Goal: Task Accomplishment & Management: Complete application form

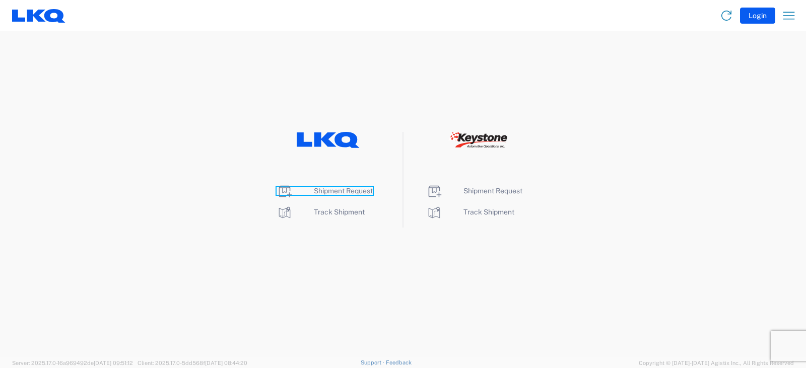
click at [327, 191] on span "Shipment Request" at bounding box center [343, 191] width 59 height 8
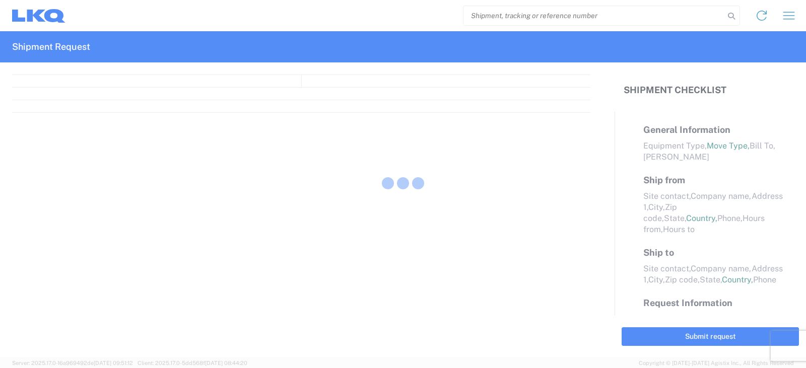
select select "FULL"
select select "LBS"
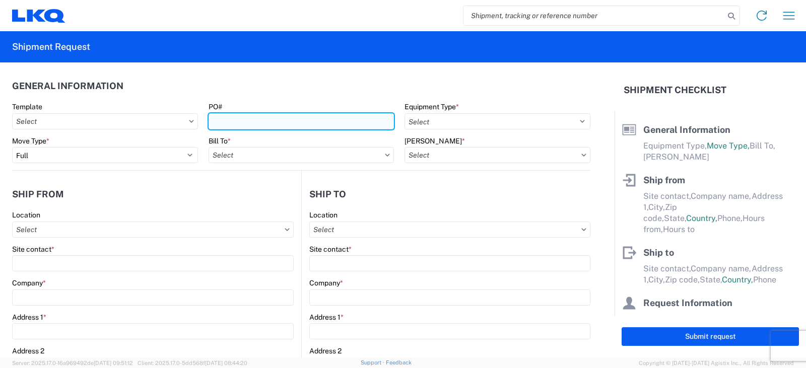
click at [233, 124] on input "PO#" at bounding box center [302, 121] width 186 height 16
type input "PWR# 126646--FTL STEEL [PERSON_NAME]"
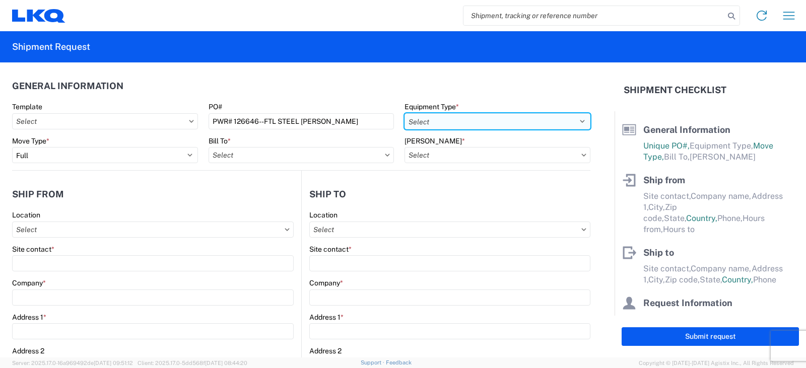
click at [454, 126] on select "Select 53’ Dry Van Flatbed Dropdeck (van) Lowboy (flatbed) Rail" at bounding box center [498, 121] width 186 height 16
select select "STDV"
click at [405, 113] on select "Select 53’ Dry Van Flatbed Dropdeck (van) Lowboy (flatbed) Rail" at bounding box center [498, 121] width 186 height 16
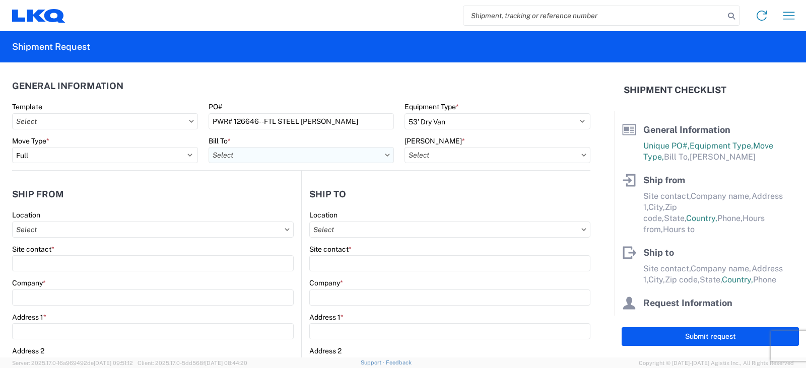
click at [242, 153] on input "Bill To *" at bounding box center [302, 155] width 186 height 16
type input "3238"
drag, startPoint x: 254, startPoint y: 198, endPoint x: 380, endPoint y: 180, distance: 127.2
click at [255, 198] on div "3238 - Huntington IDC" at bounding box center [297, 200] width 176 height 16
type input "3238 - Huntington IDC"
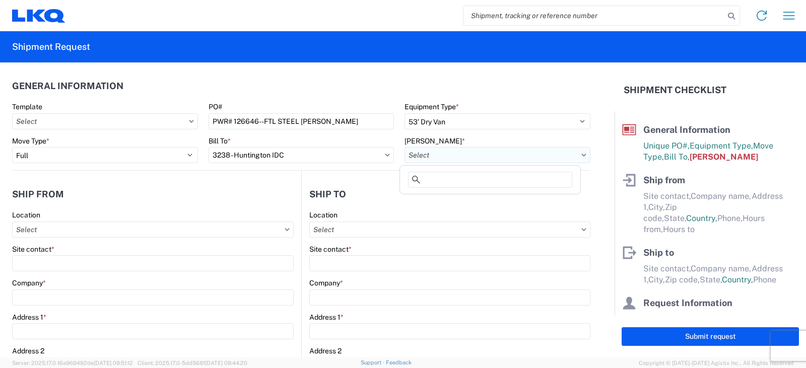
click at [466, 156] on input "[PERSON_NAME] *" at bounding box center [498, 155] width 186 height 16
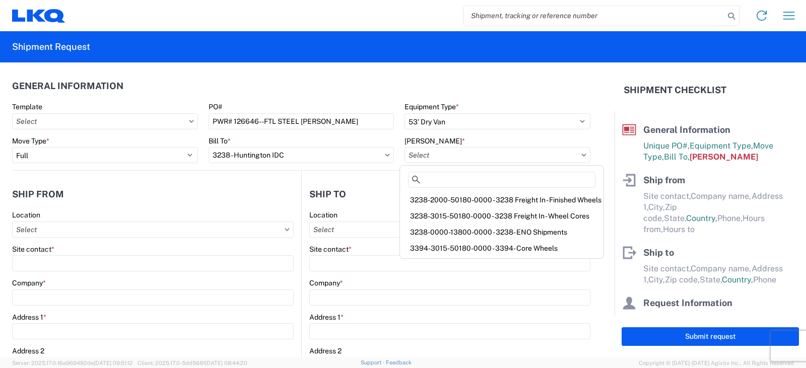
drag, startPoint x: 435, startPoint y: 215, endPoint x: 427, endPoint y: 218, distance: 8.9
click at [435, 216] on div "3238-3015-50180-0000 - 3238 Freight In - Wheel Cores" at bounding box center [502, 216] width 200 height 16
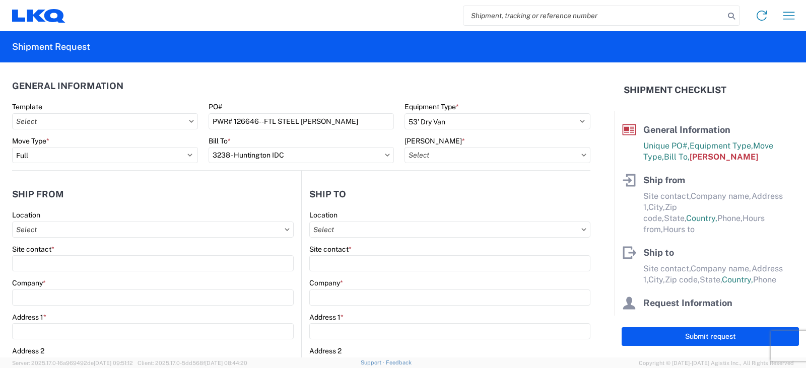
type input "3238-3015-50180-0000 - 3238 Freight In - Wheel Cores"
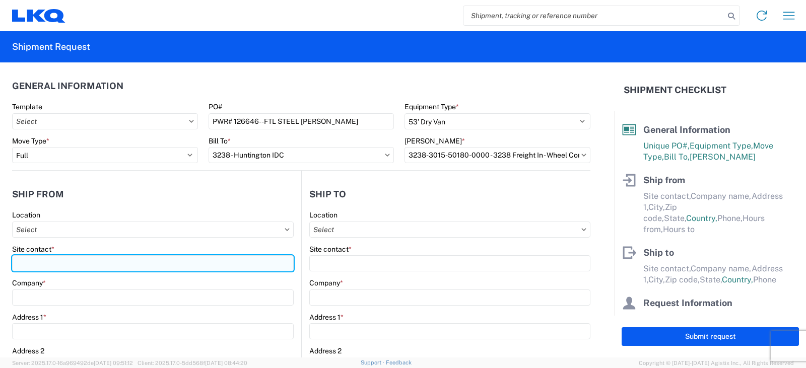
click at [26, 260] on input "Site contact *" at bounding box center [153, 263] width 282 height 16
type input "[PERSON_NAME]"
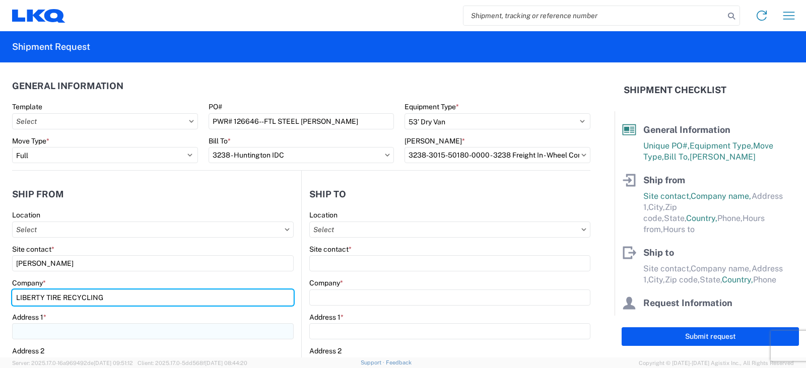
type input "LIBERTY TIRE RECYCLING"
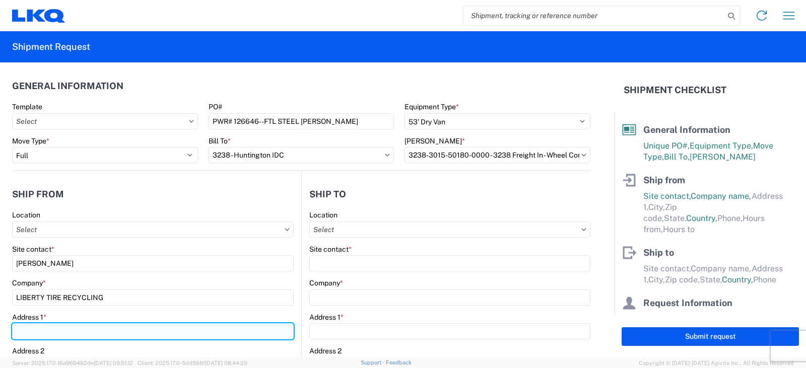
click at [45, 330] on input "Address 1 *" at bounding box center [153, 331] width 282 height 16
type input "[STREET_ADDRESS]"
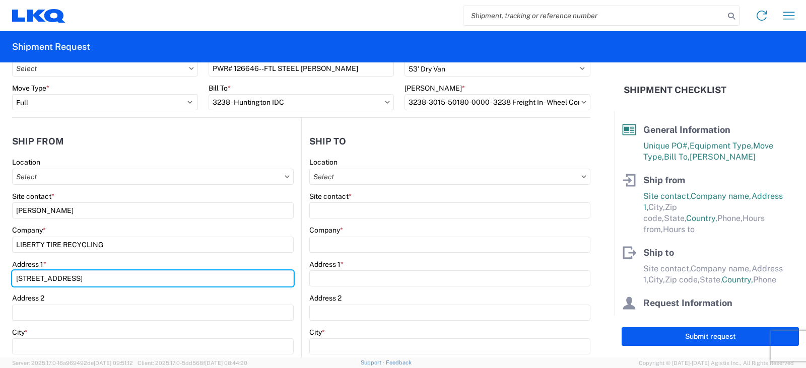
scroll to position [101, 0]
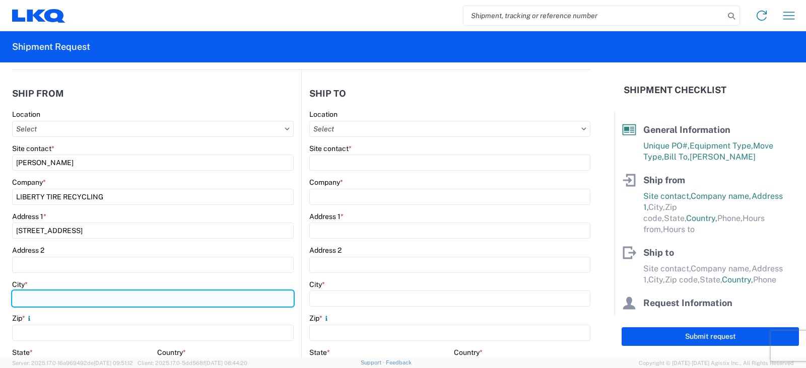
click at [22, 297] on input "City *" at bounding box center [153, 299] width 282 height 16
type input "MIDLOTHIAN"
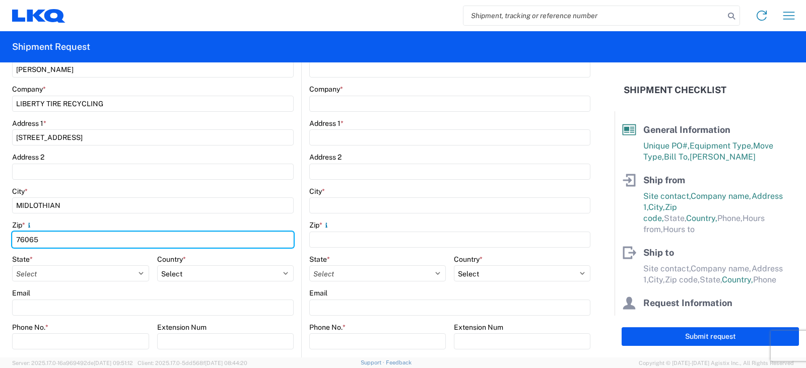
scroll to position [202, 0]
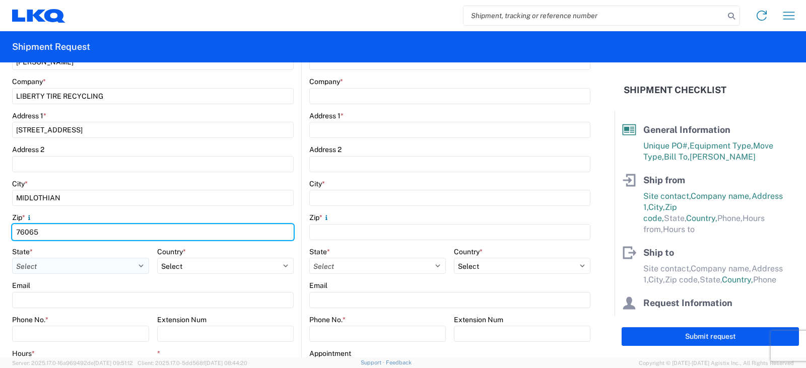
type input "76065"
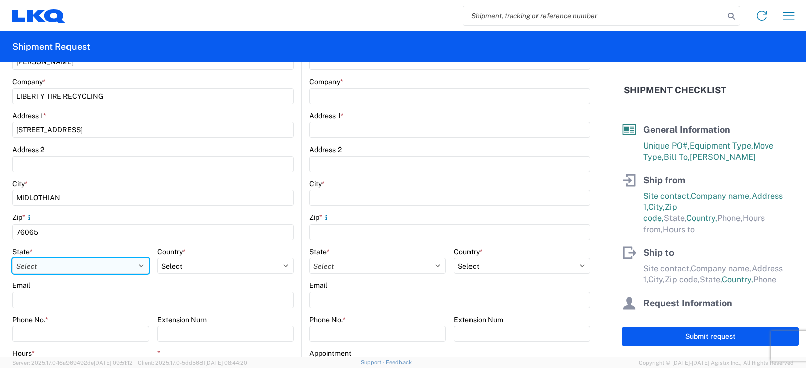
click at [33, 267] on select "Select [US_STATE] [US_STATE] [US_STATE] [US_STATE] Armed Forces Americas Armed …" at bounding box center [80, 266] width 137 height 16
select select "[GEOGRAPHIC_DATA]"
click at [12, 258] on select "Select [US_STATE] [US_STATE] [US_STATE] [US_STATE] Armed Forces Americas Armed …" at bounding box center [80, 266] width 137 height 16
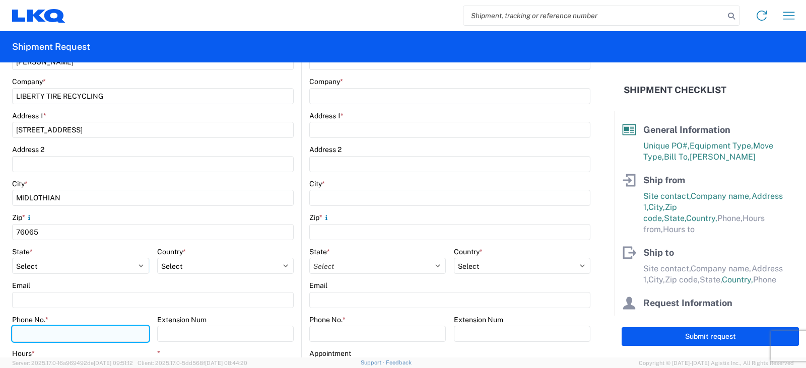
click at [20, 335] on input "Phone No. *" at bounding box center [80, 334] width 137 height 16
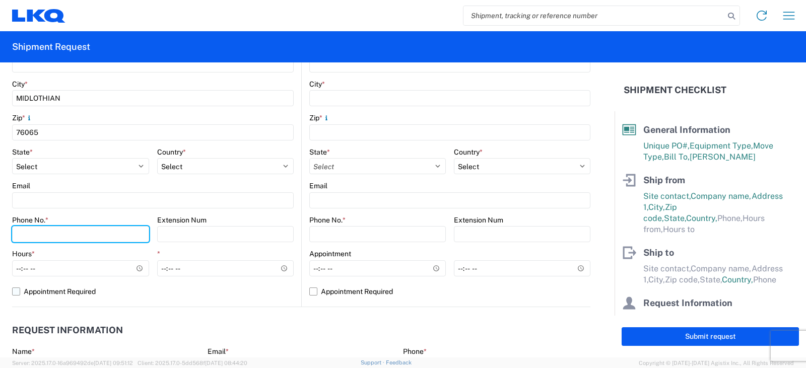
scroll to position [302, 0]
type input "[PHONE_NUMBER]"
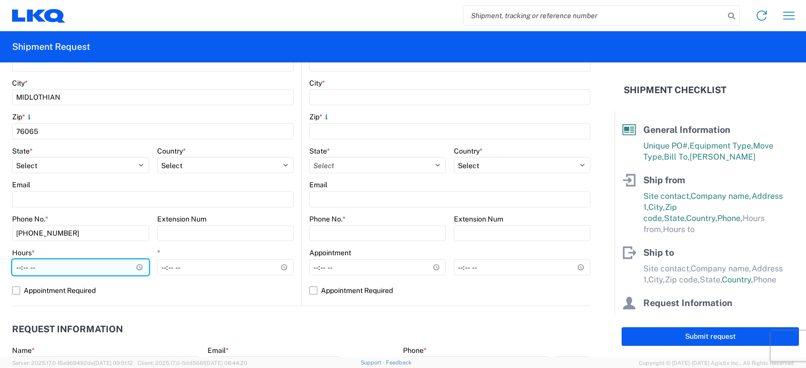
click at [18, 269] on input "Hours *" at bounding box center [80, 267] width 137 height 16
type input "07:30"
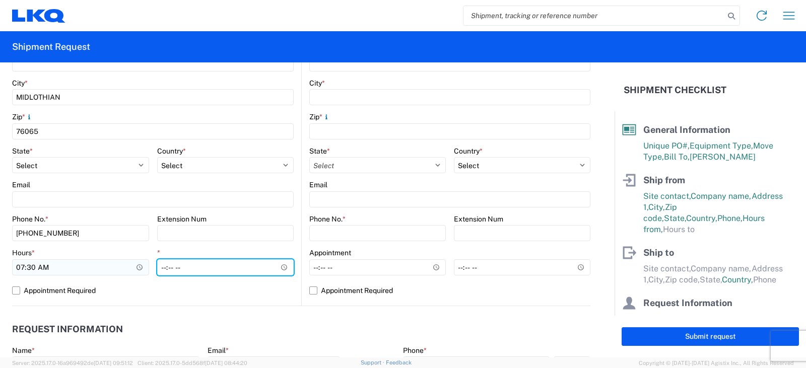
type input "14:00"
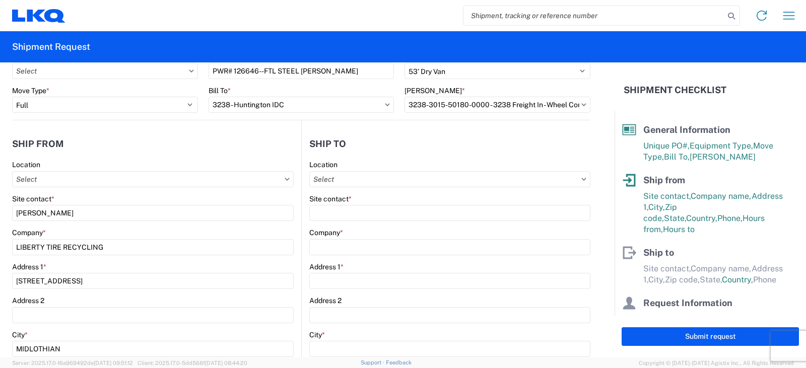
scroll to position [0, 0]
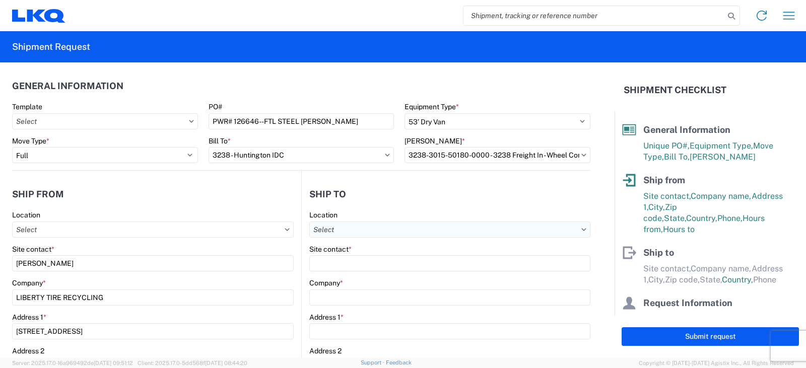
click at [318, 234] on input "Location" at bounding box center [449, 230] width 281 height 16
type input "3238"
click at [348, 274] on div "3238 - Huntington IDC" at bounding box center [396, 275] width 176 height 16
type input "3238 - Huntington IDC"
type input "LKQ Corporation"
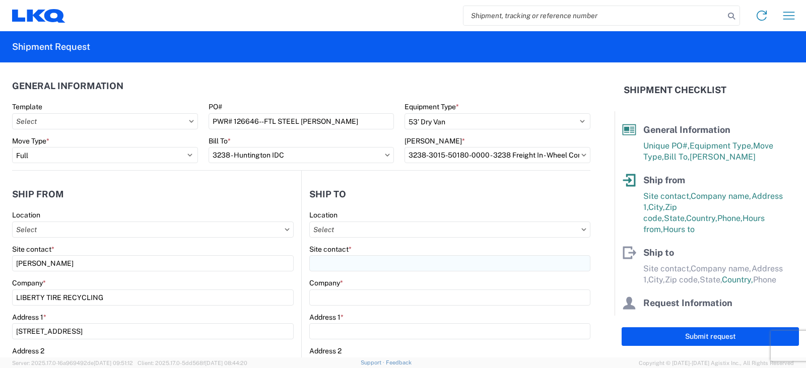
type input "[STREET_ADDRESS]"
type input "Huntington"
type input "46750"
select select "US"
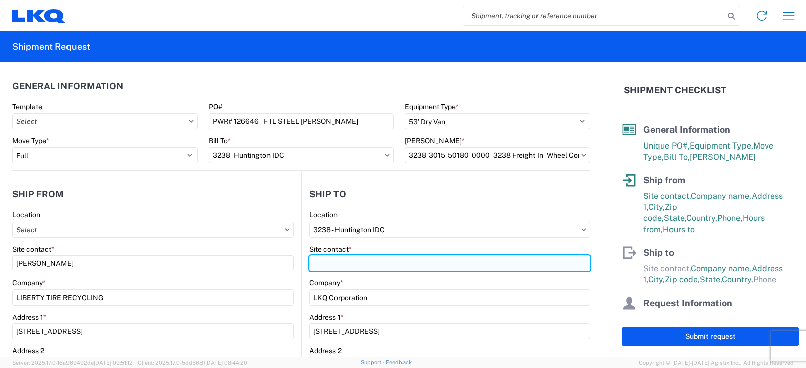
click at [328, 259] on input "Site contact *" at bounding box center [449, 263] width 281 height 16
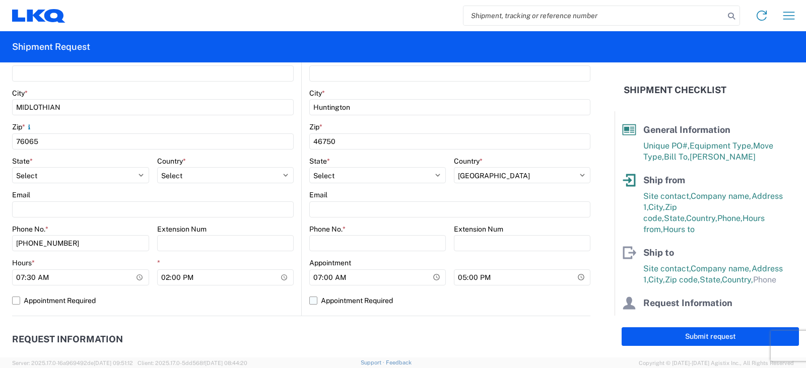
scroll to position [353, 0]
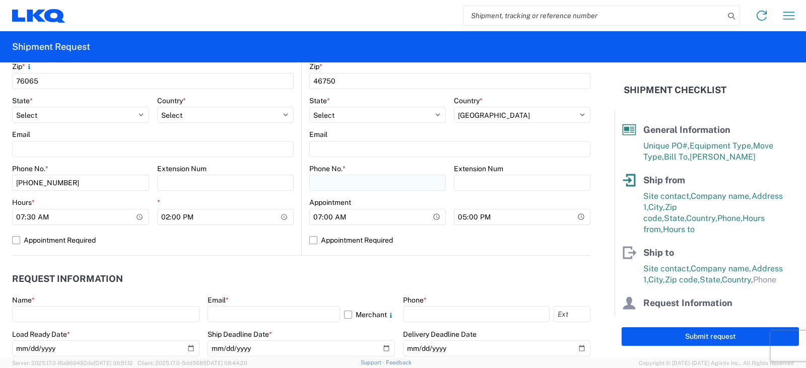
type input "[PERSON_NAME]"
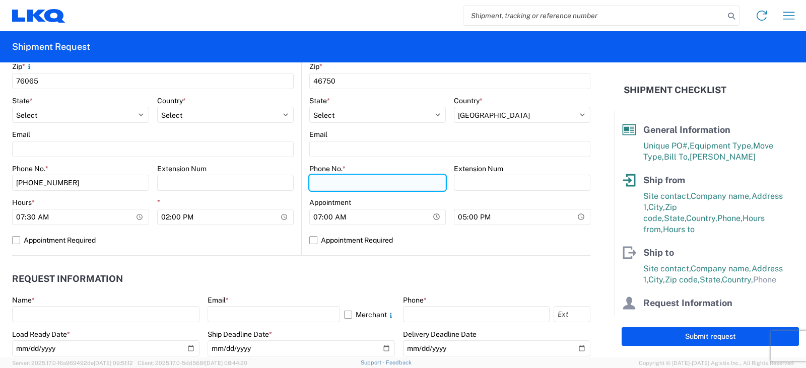
click at [315, 182] on input "Phone No. *" at bounding box center [377, 183] width 137 height 16
type input "[PHONE_NUMBER]"
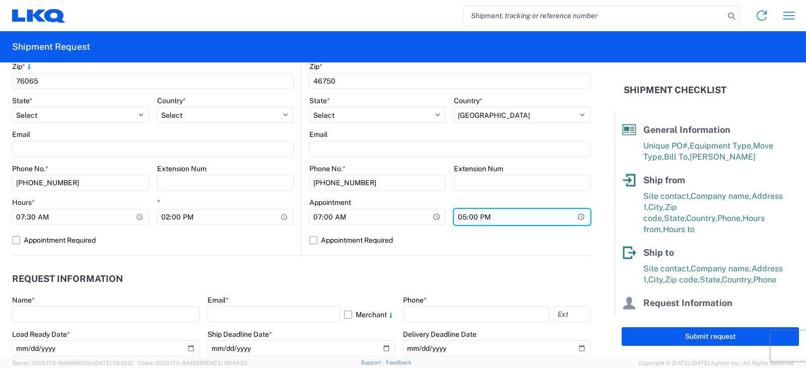
click at [454, 219] on input "17:00" at bounding box center [522, 217] width 137 height 16
type input "13:00"
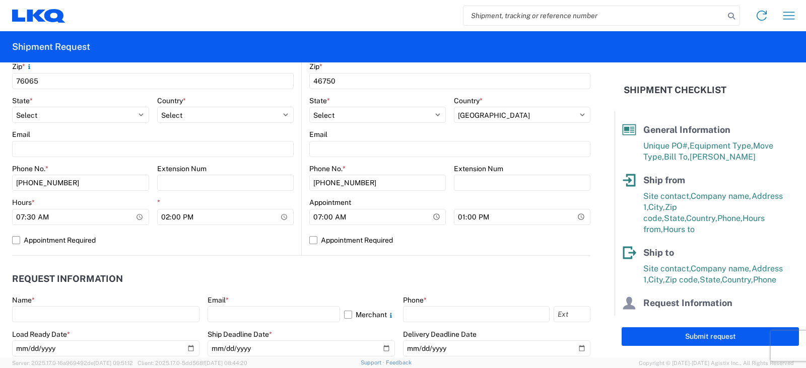
click at [268, 271] on header "Request Information" at bounding box center [301, 279] width 578 height 23
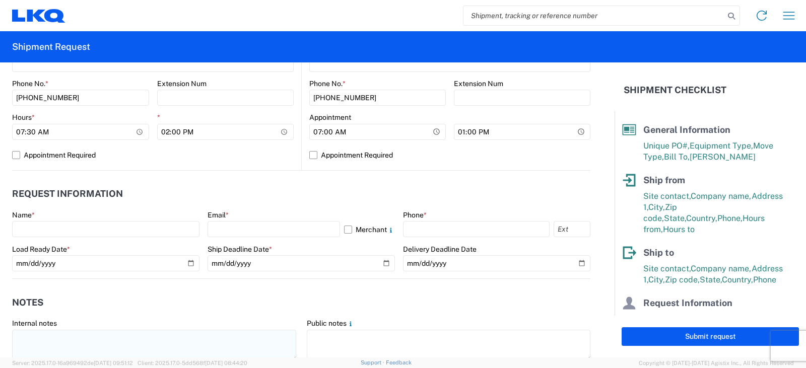
scroll to position [453, 0]
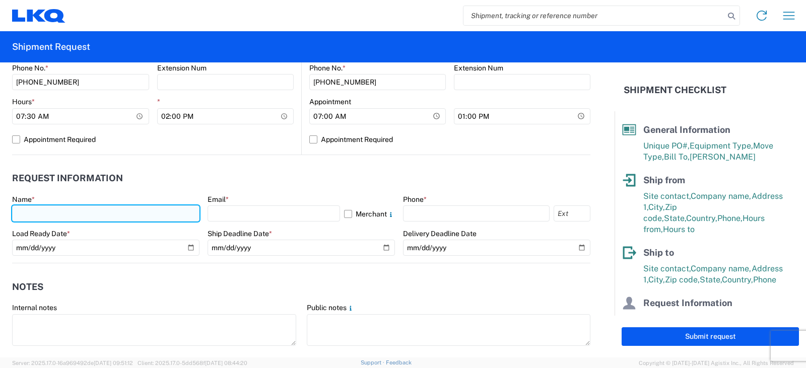
click at [37, 213] on input "text" at bounding box center [105, 214] width 187 height 16
type input "[PERSON_NAME]"
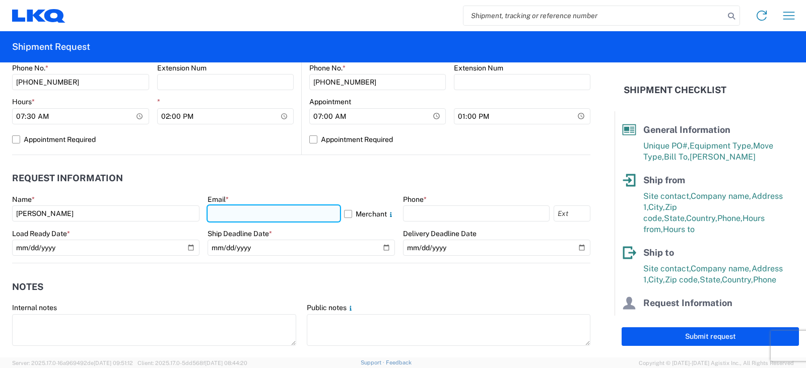
drag, startPoint x: 255, startPoint y: 216, endPoint x: 251, endPoint y: 211, distance: 6.8
click at [255, 216] on input "text" at bounding box center [274, 214] width 133 height 16
type input "[EMAIL_ADDRESS][DOMAIN_NAME], [EMAIL_ADDRESS][DOMAIN_NAME]"
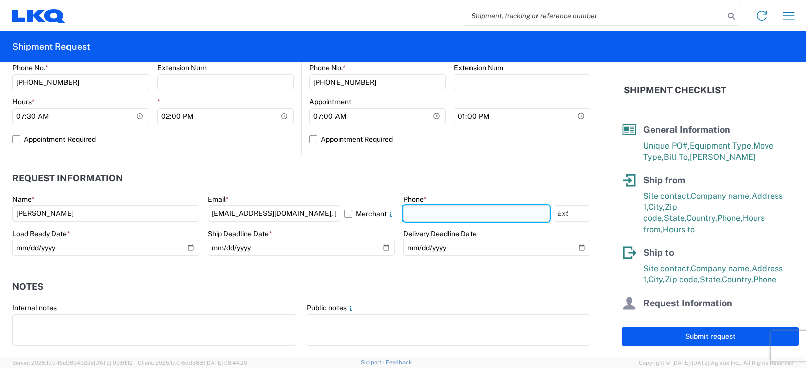
click at [423, 211] on input "text" at bounding box center [476, 214] width 147 height 16
type input "[PHONE_NUMBER]"
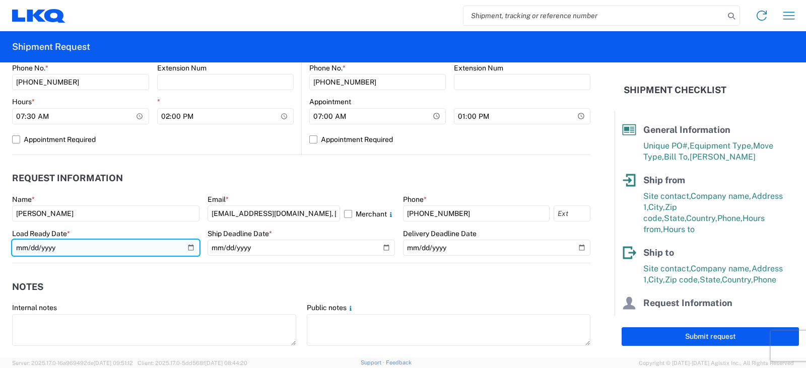
click at [187, 249] on input "date" at bounding box center [105, 248] width 187 height 16
type input "[DATE]"
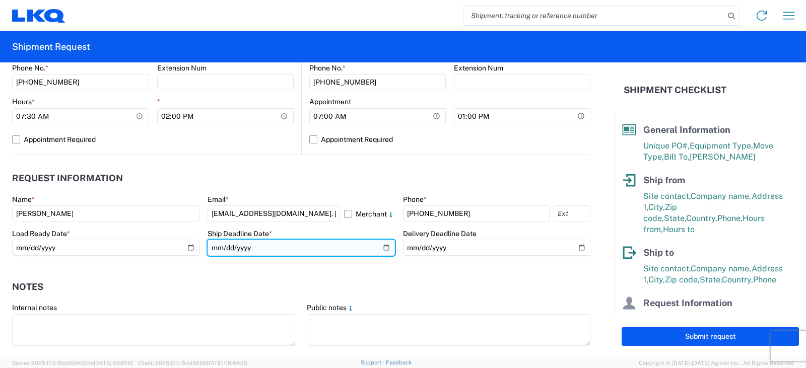
click at [380, 247] on input "date" at bounding box center [301, 248] width 187 height 16
type input "[DATE]"
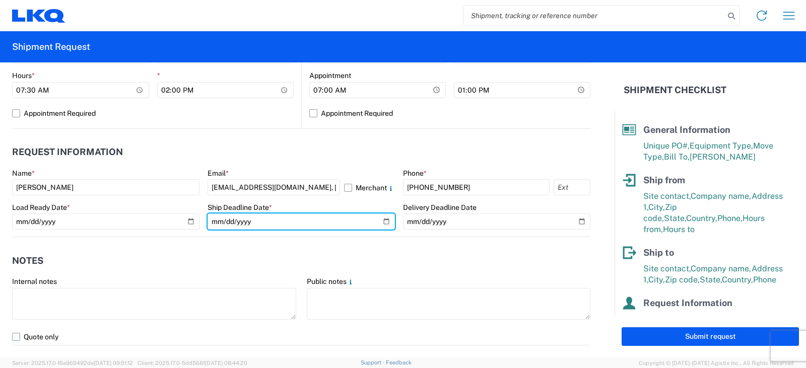
scroll to position [504, 0]
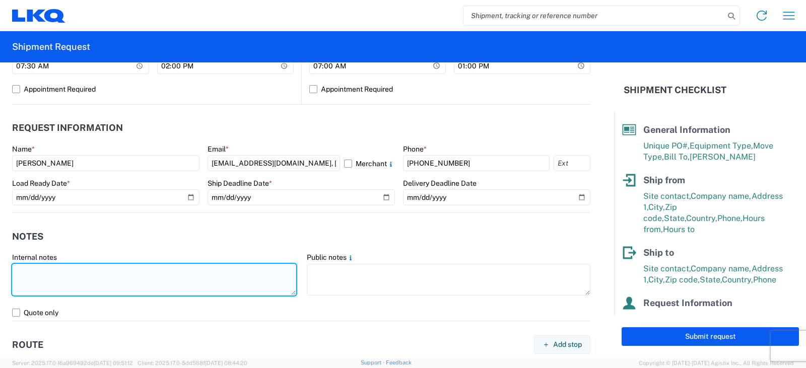
click at [24, 270] on textarea at bounding box center [154, 280] width 284 height 32
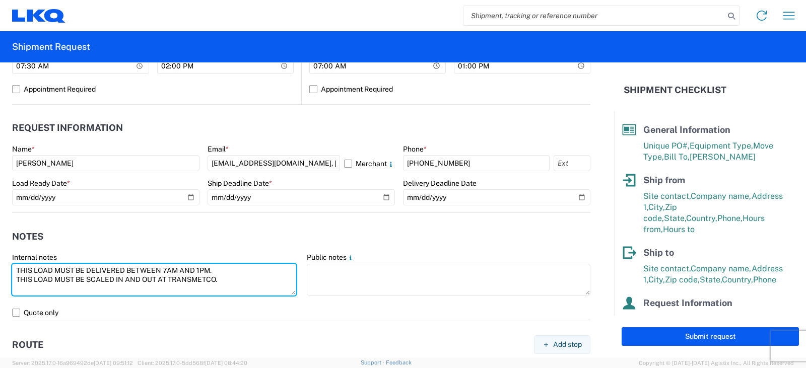
drag, startPoint x: 225, startPoint y: 279, endPoint x: 11, endPoint y: 266, distance: 214.5
click at [11, 266] on agx-form-control-wrapper-v2 "Internal notes THIS LOAD MUST BE DELIVERED BETWEEN 7AM AND 1PM. THIS LOAD MUST …" at bounding box center [154, 279] width 295 height 52
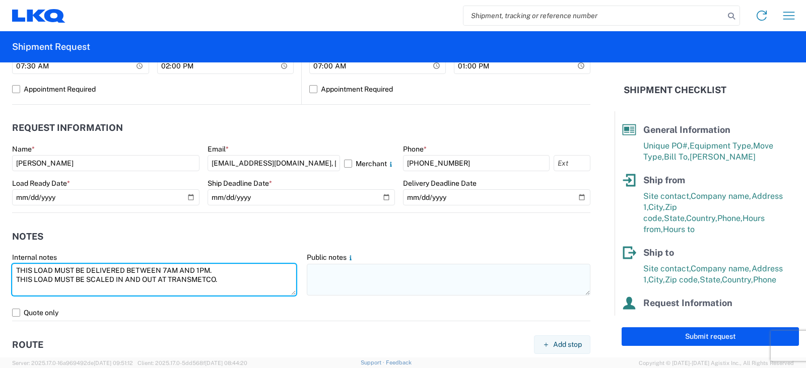
type textarea "THIS LOAD MUST BE DELIVERED BETWEEN 7AM AND 1PM. THIS LOAD MUST BE SCALED IN AN…"
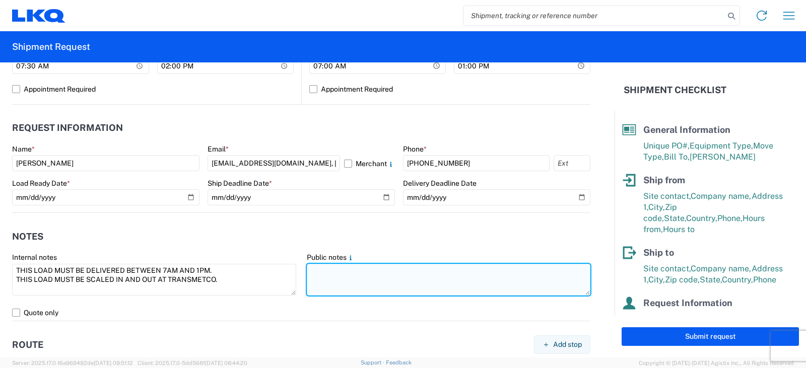
click at [317, 271] on textarea at bounding box center [449, 280] width 284 height 32
paste textarea "THIS LOAD MUST BE DELIVERED BETWEEN 7AM AND 1PM. THIS LOAD MUST BE SCALED IN AN…"
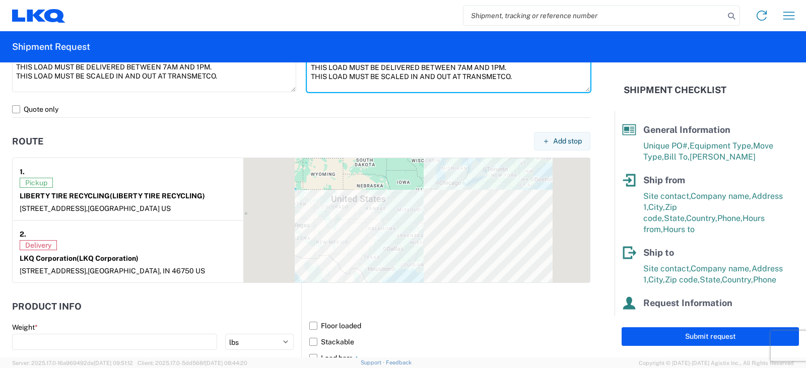
scroll to position [756, 0]
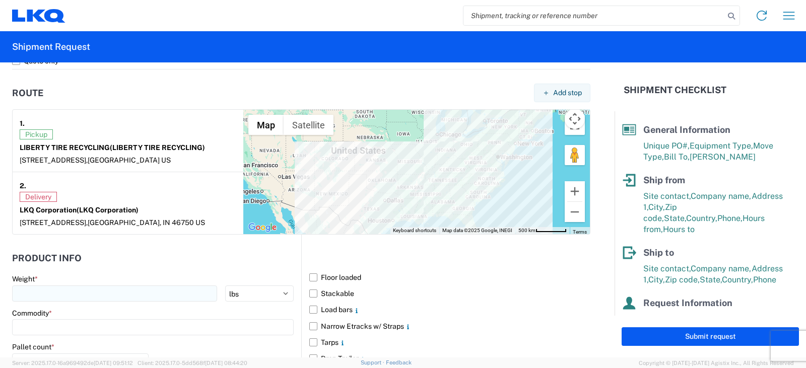
type textarea "THIS LOAD MUST BE DELIVERED BETWEEN 7AM AND 1PM. THIS LOAD MUST BE SCALED IN AN…"
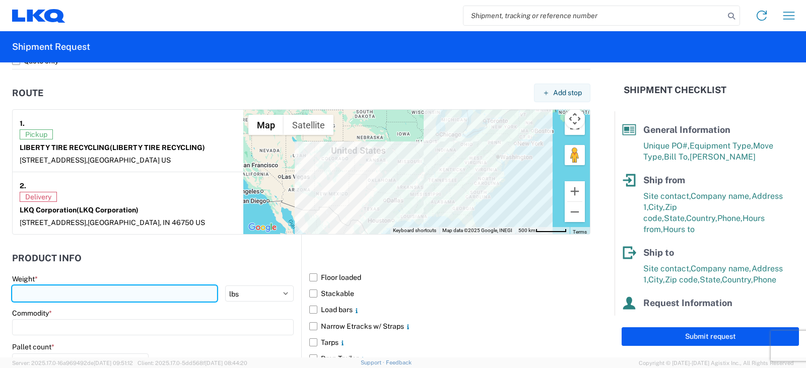
click at [26, 296] on input "number" at bounding box center [114, 294] width 205 height 16
type input "40000"
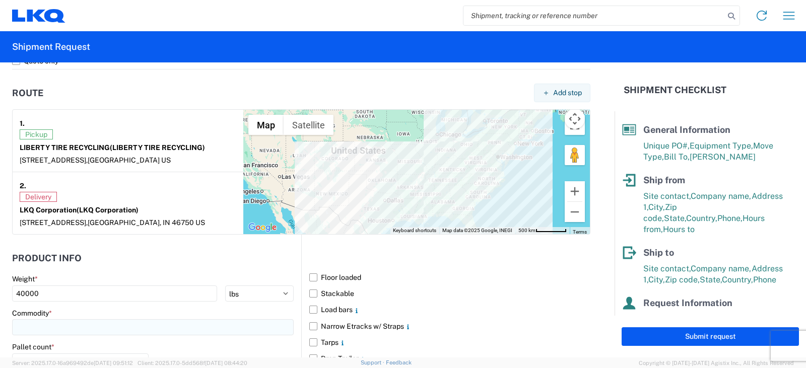
click at [51, 323] on input at bounding box center [153, 327] width 282 height 16
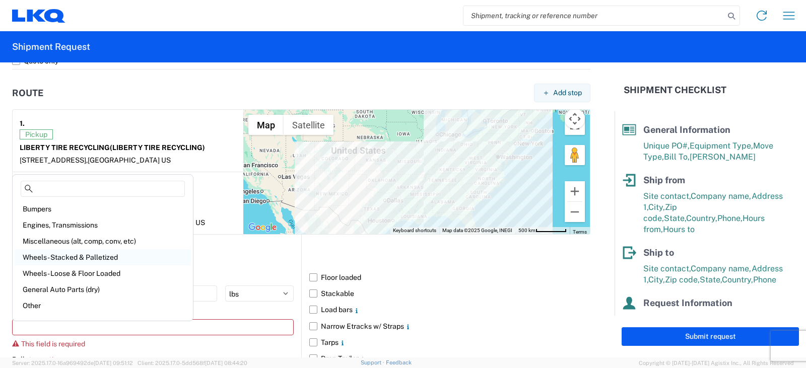
click at [52, 257] on div "Wheels - Stacked & Palletized" at bounding box center [103, 257] width 176 height 16
type input "Wheels - Stacked & Palletized"
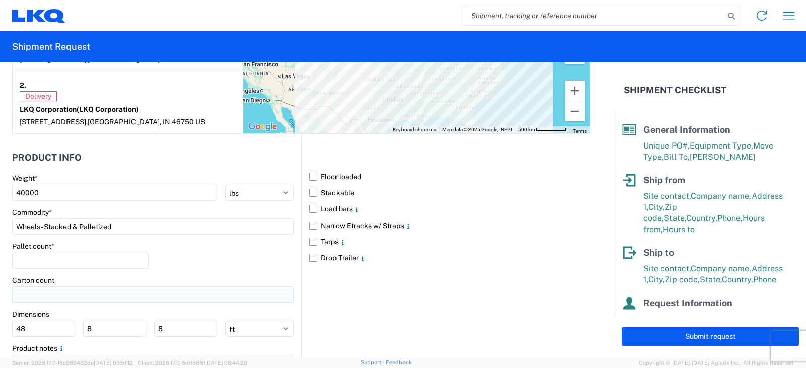
scroll to position [907, 0]
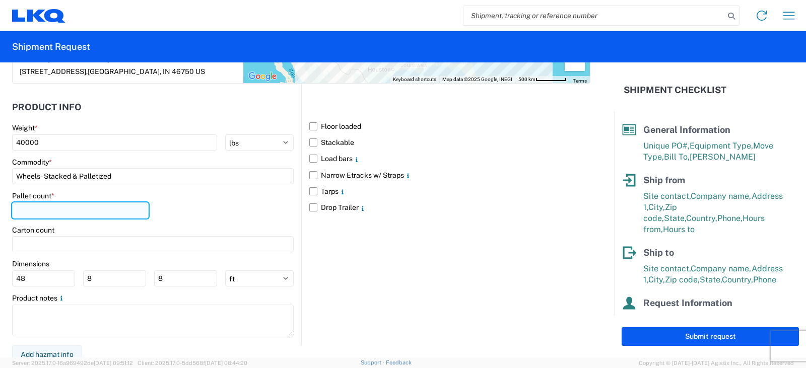
click at [22, 212] on input "number" at bounding box center [80, 211] width 137 height 16
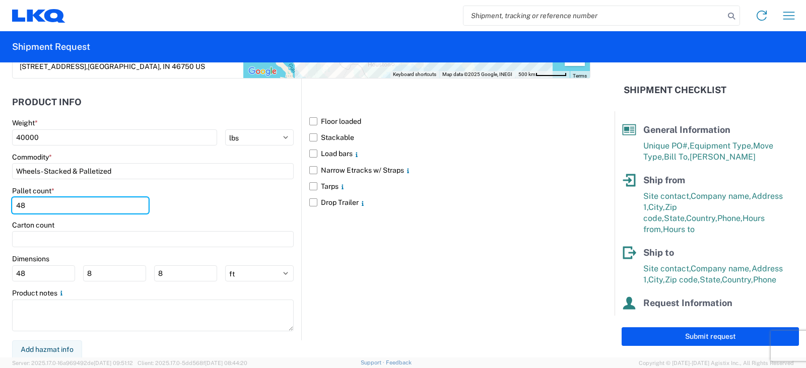
scroll to position [913, 0]
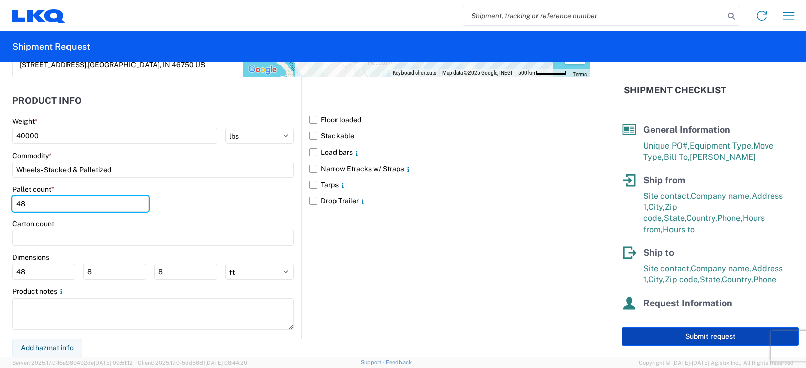
type input "48"
click at [701, 336] on button "Submit request" at bounding box center [710, 337] width 177 height 19
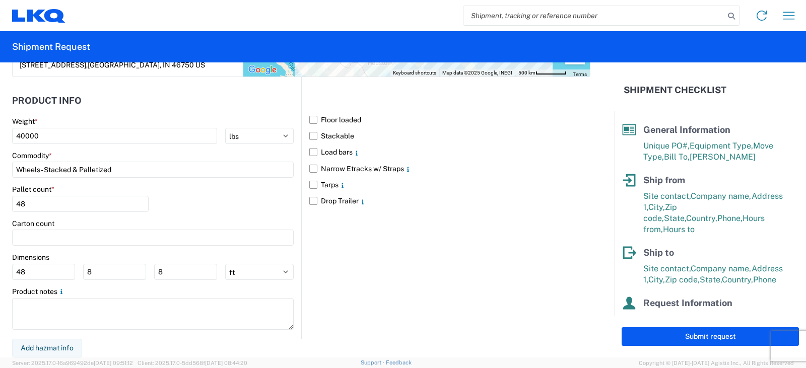
select select "[GEOGRAPHIC_DATA]"
select select "US"
